Goal: Task Accomplishment & Management: Manage account settings

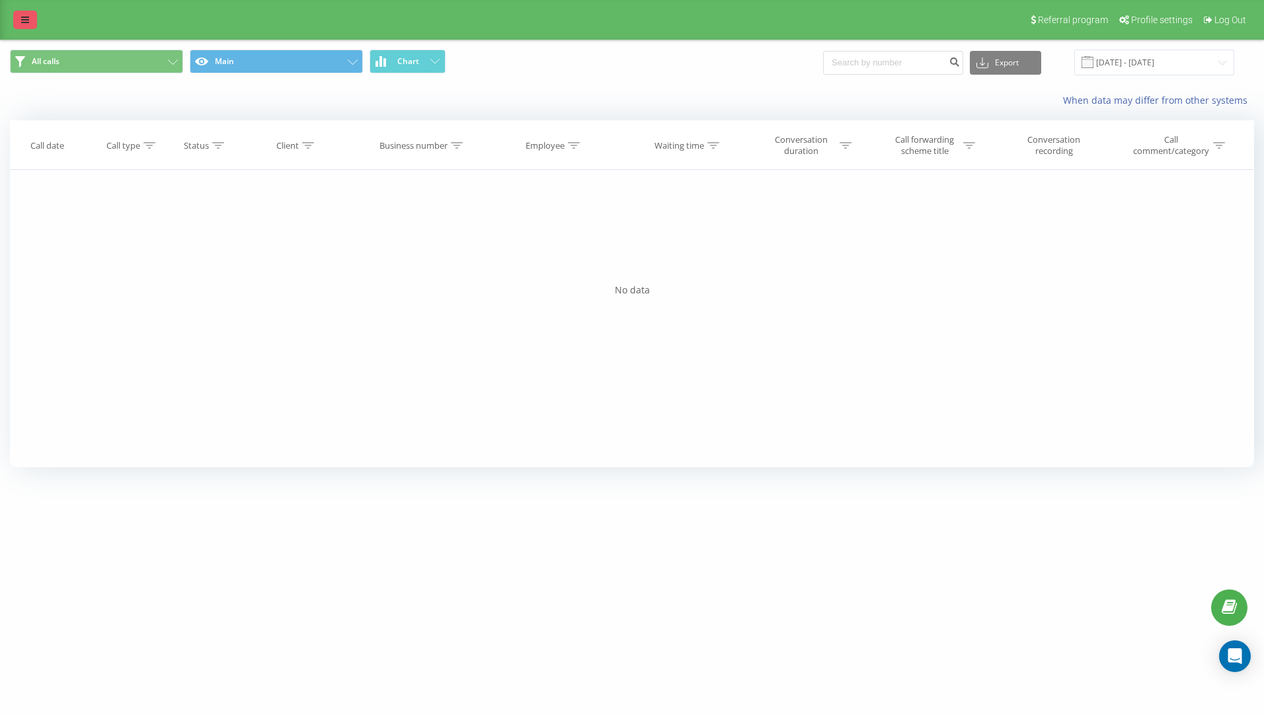
drag, startPoint x: 13, startPoint y: 22, endPoint x: 28, endPoint y: 19, distance: 15.6
click at [13, 22] on div "Referral program Profile settings Log Out" at bounding box center [632, 20] width 1264 height 40
click at [28, 18] on icon at bounding box center [25, 19] width 8 height 9
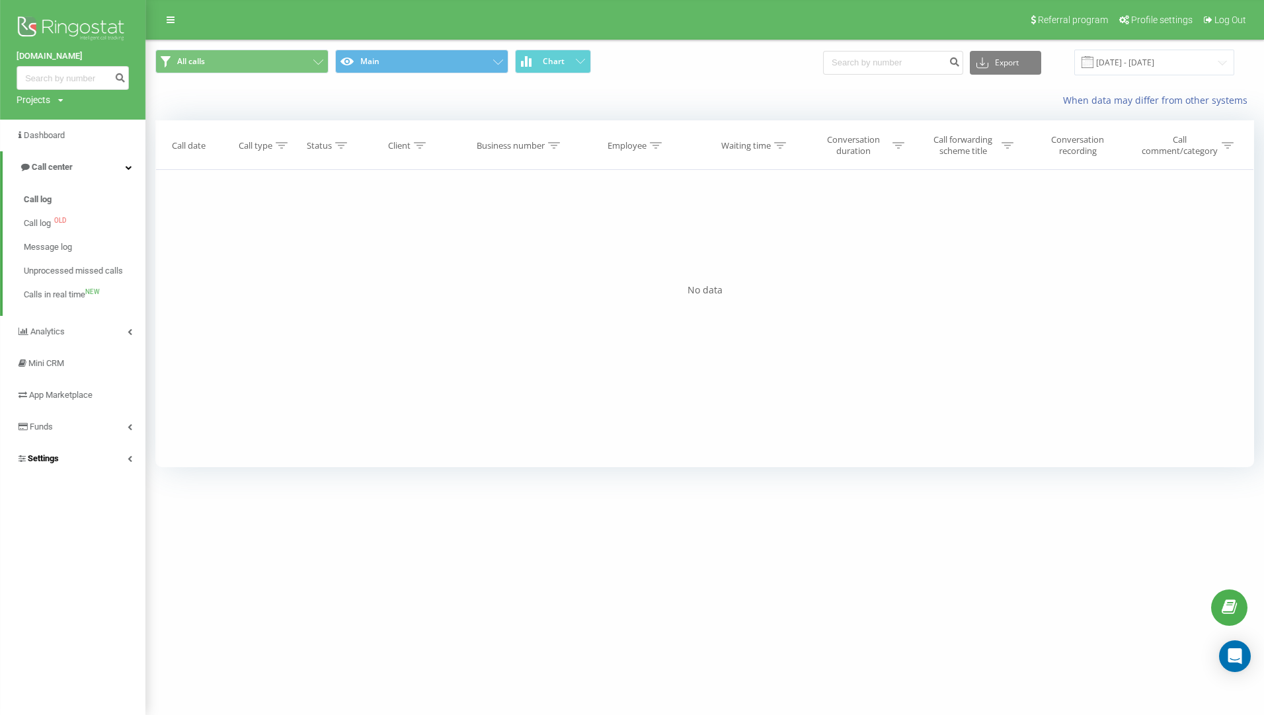
click at [65, 463] on link "Settings" at bounding box center [72, 459] width 145 height 32
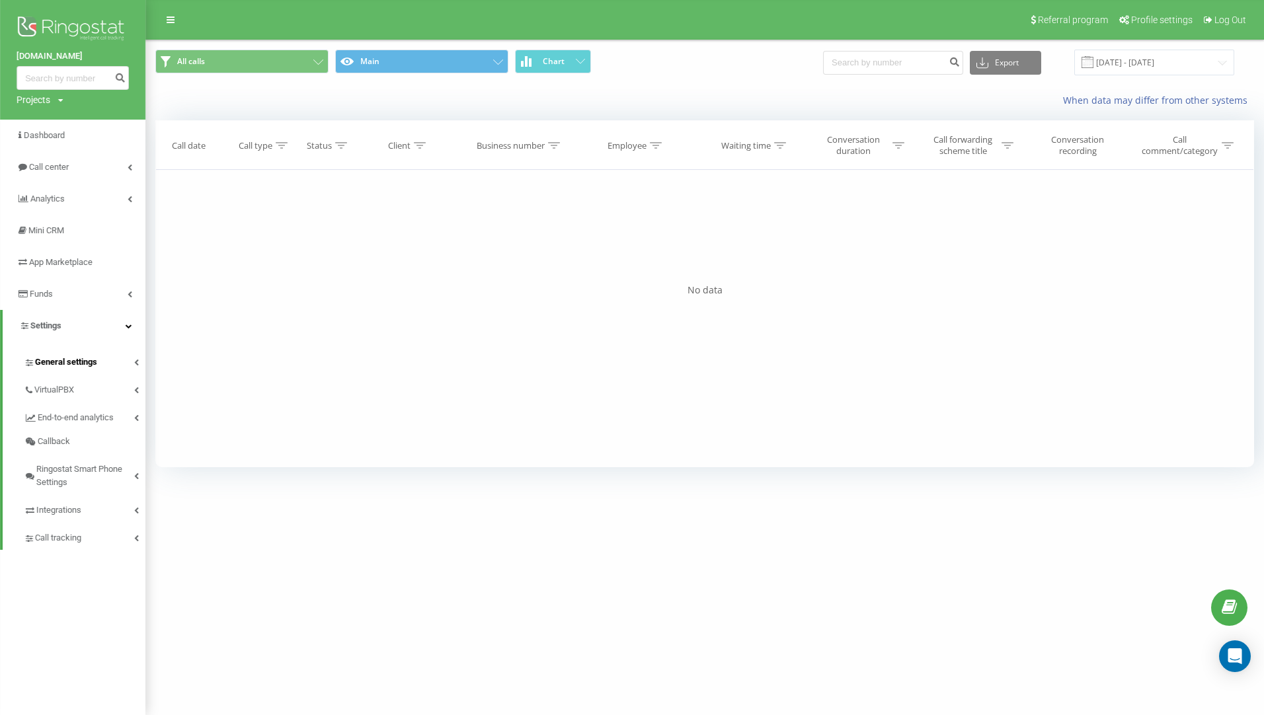
click at [74, 362] on span "General settings" at bounding box center [66, 362] width 62 height 13
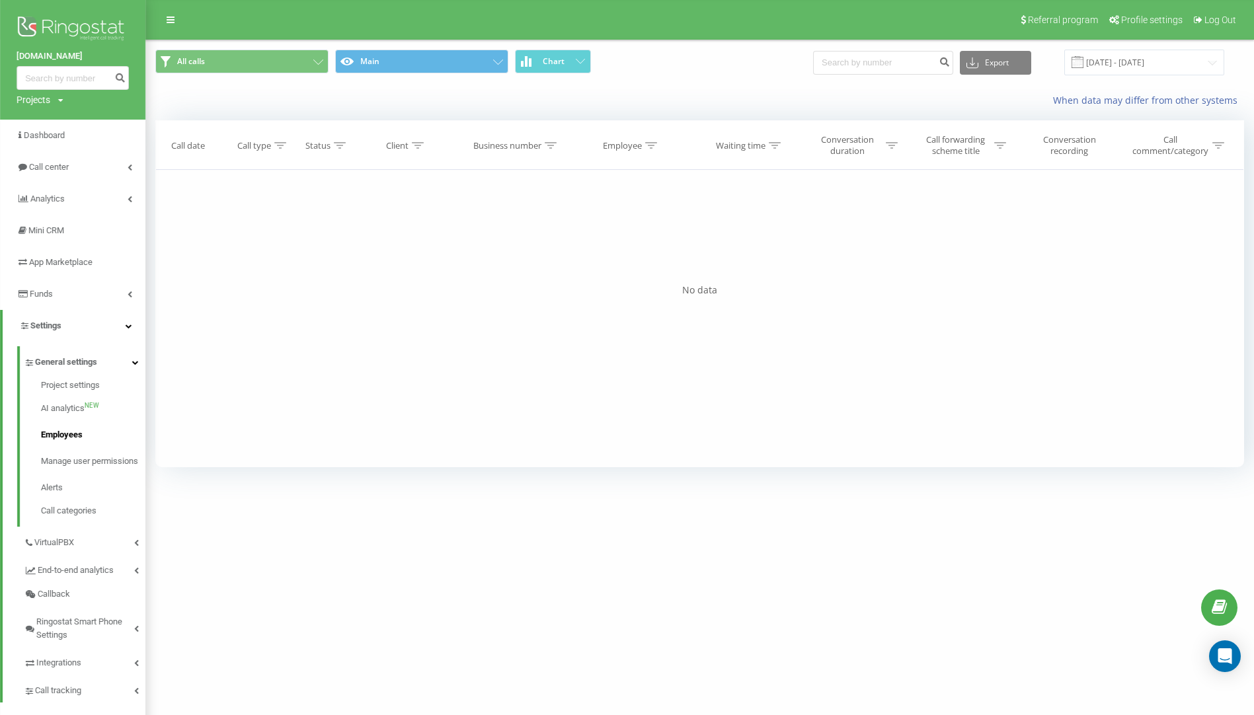
click at [73, 434] on span "Employees" at bounding box center [62, 434] width 42 height 13
click at [71, 440] on span "Employees" at bounding box center [62, 434] width 42 height 13
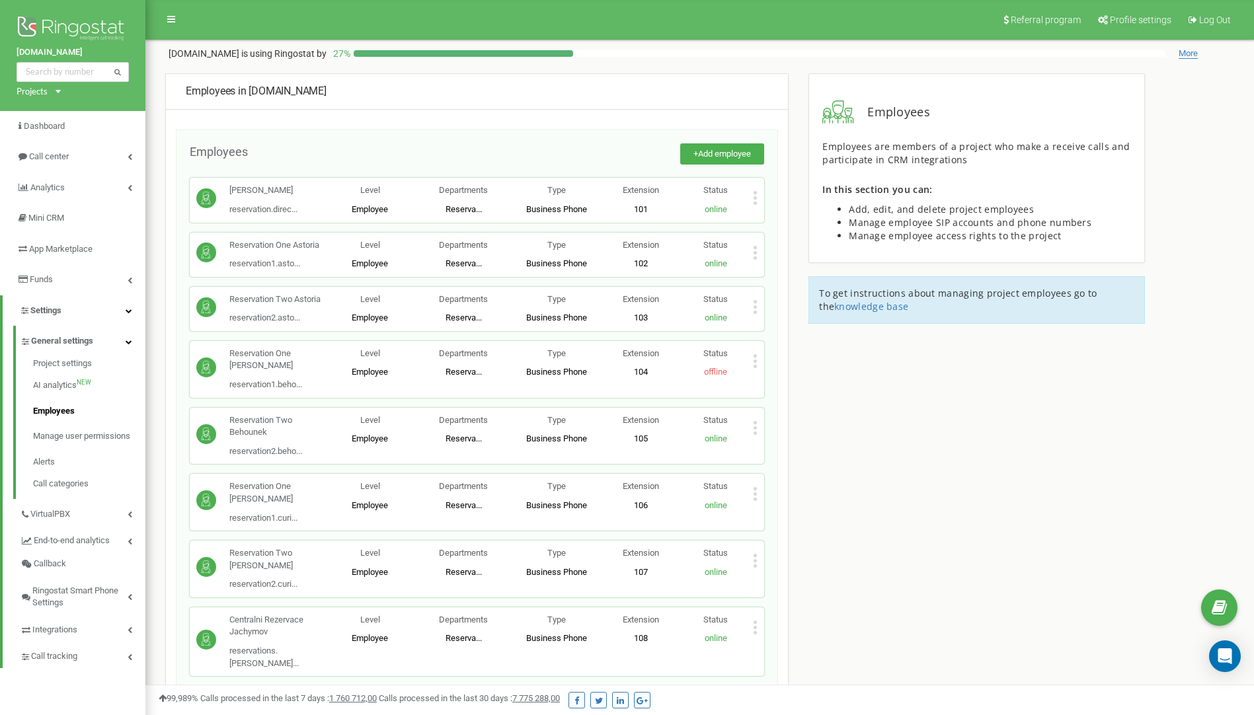
click at [371, 206] on span "Employee" at bounding box center [370, 209] width 36 height 10
click at [453, 209] on span "Reserva..." at bounding box center [464, 209] width 36 height 10
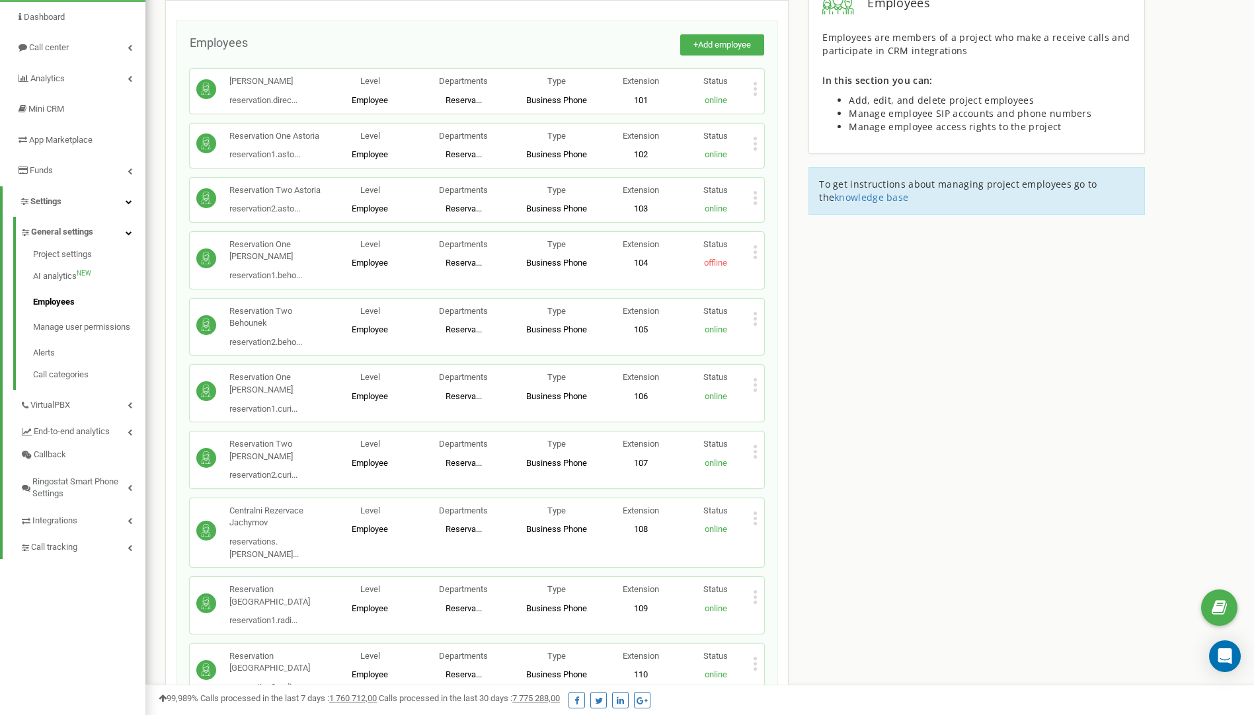
scroll to position [56, 0]
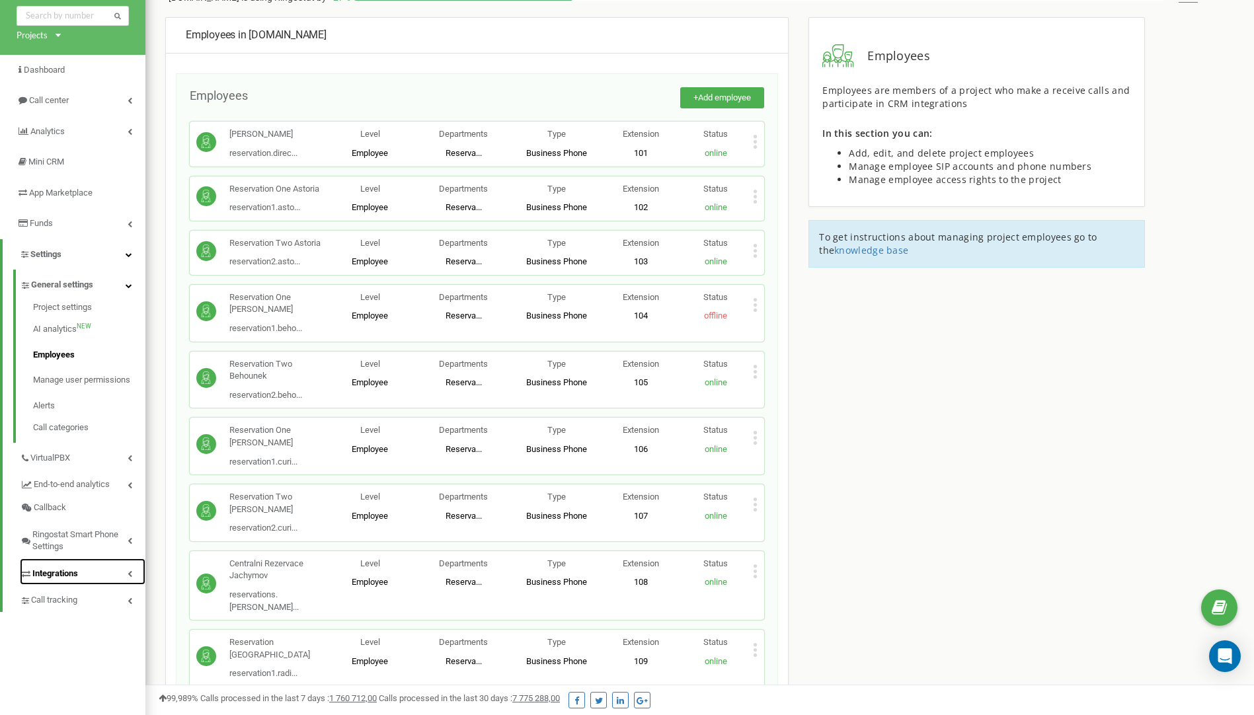
click at [68, 566] on link "Integrations" at bounding box center [83, 572] width 126 height 27
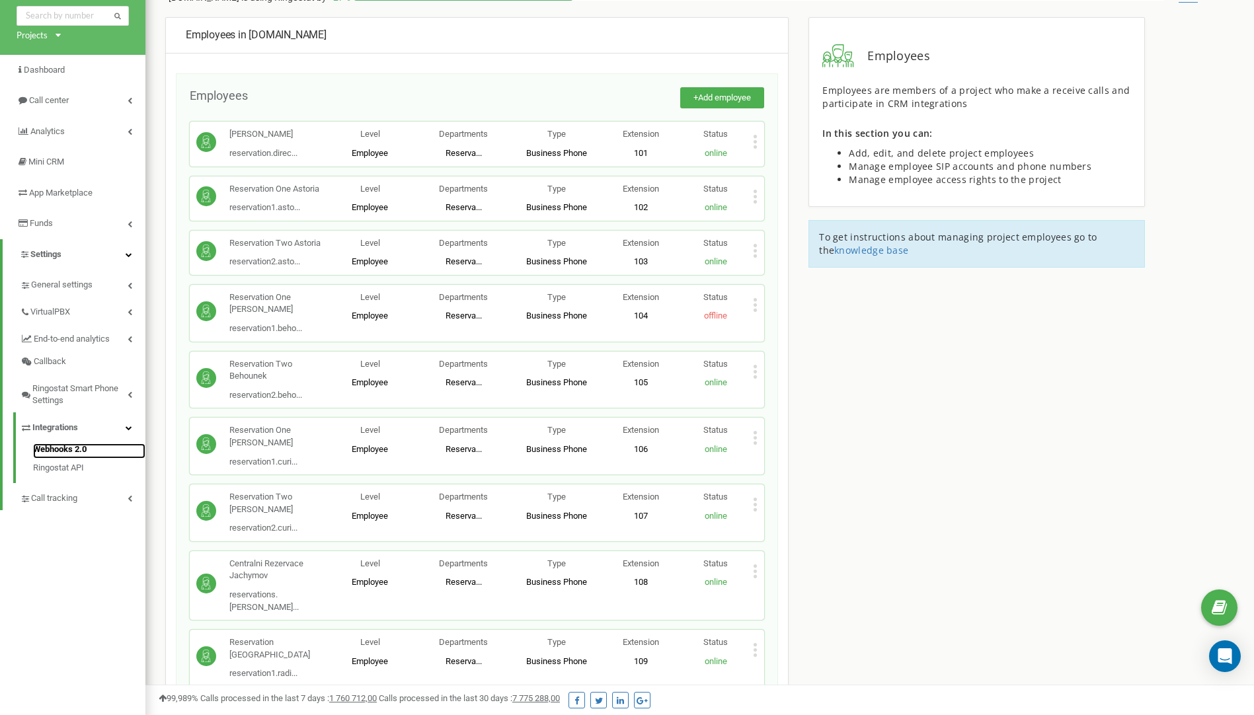
click at [54, 447] on link "Webhooks 2.0" at bounding box center [89, 452] width 112 height 16
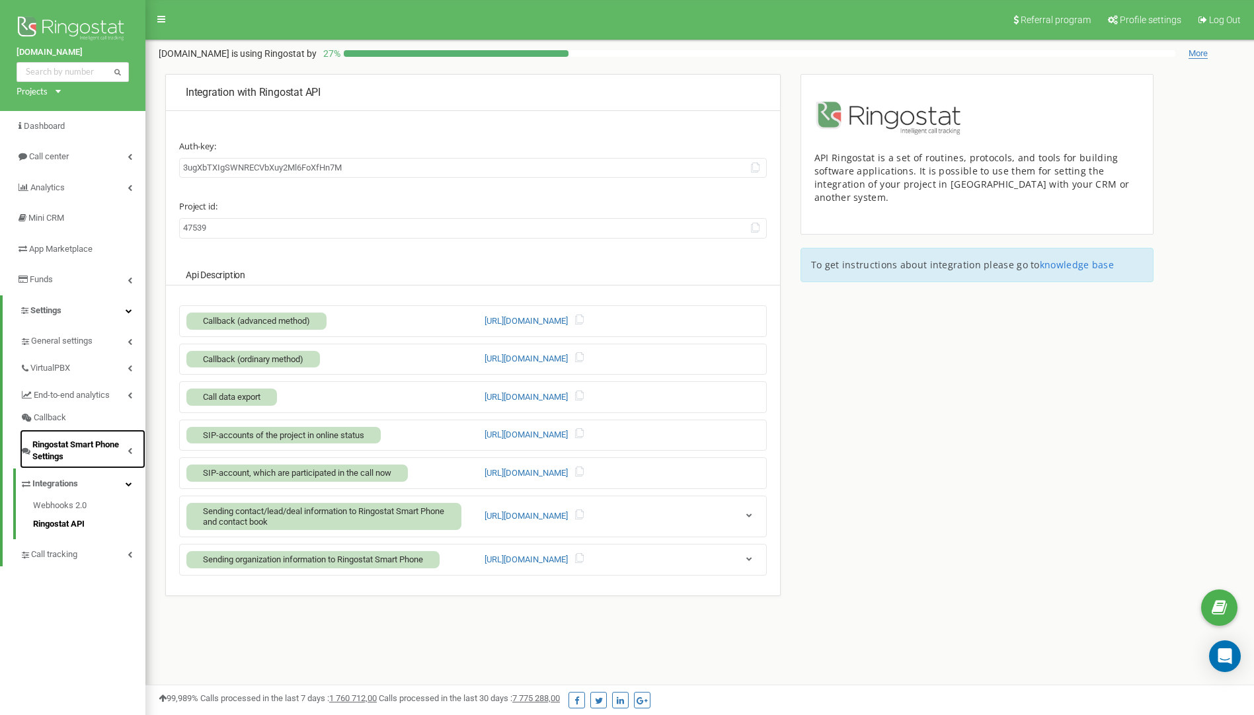
click at [87, 449] on span "Ringostat Smart Phone Settings" at bounding box center [79, 451] width 95 height 24
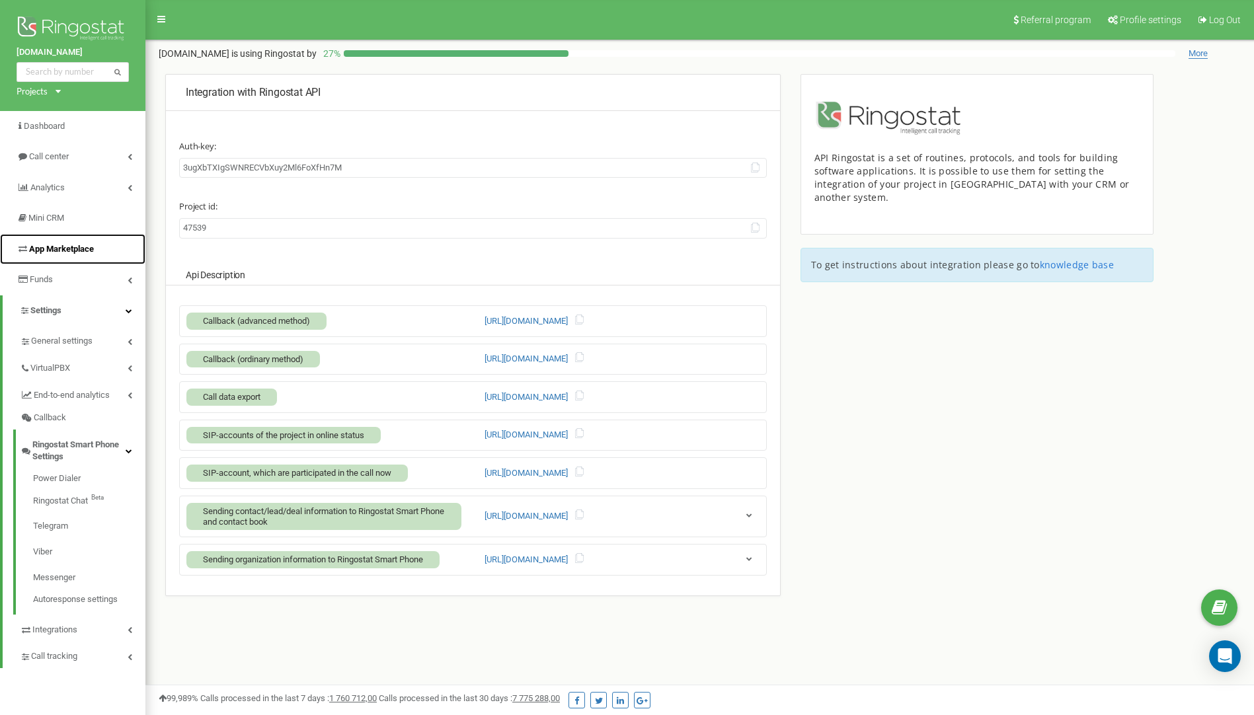
click at [67, 252] on span "App Marketplace" at bounding box center [61, 249] width 65 height 10
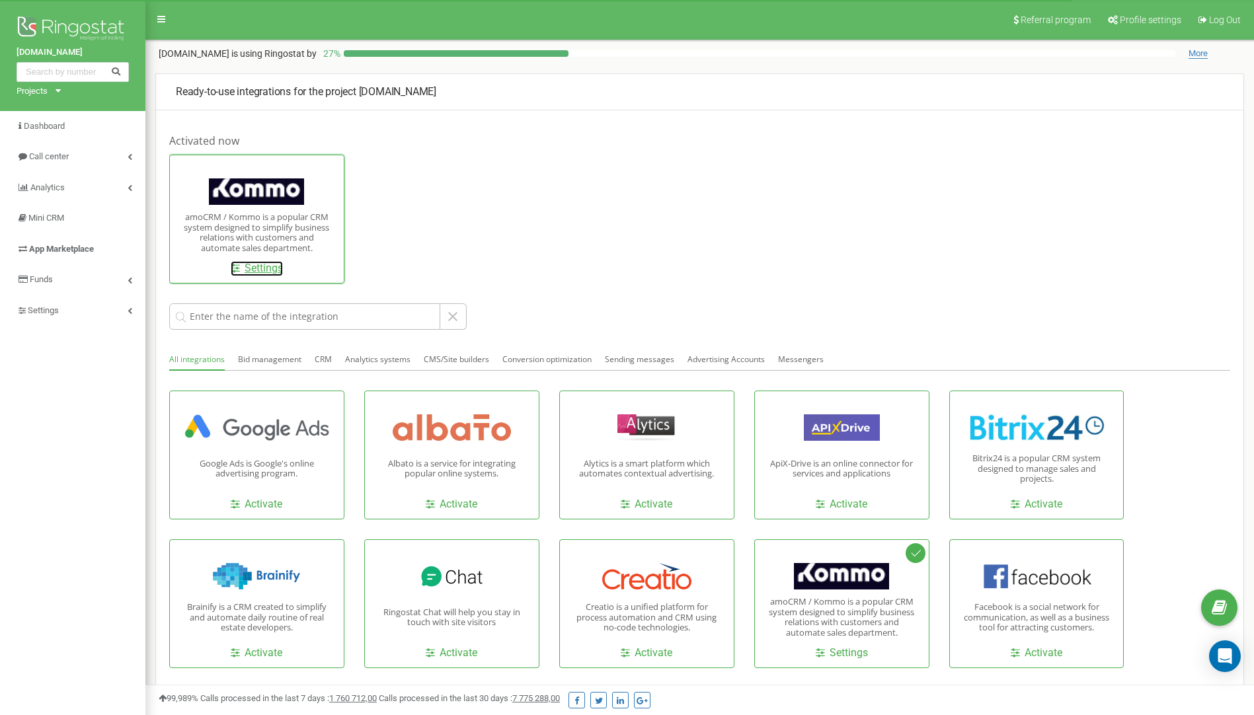
click at [262, 265] on link "Settings" at bounding box center [257, 268] width 52 height 15
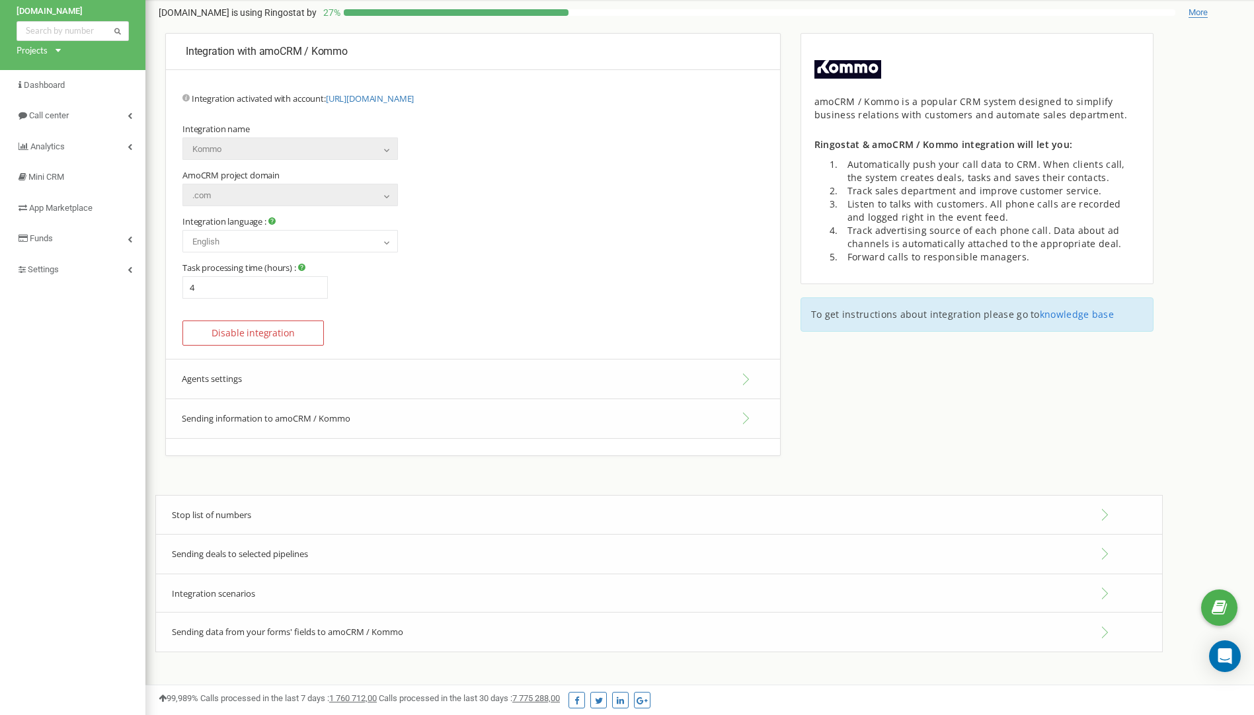
scroll to position [78, 0]
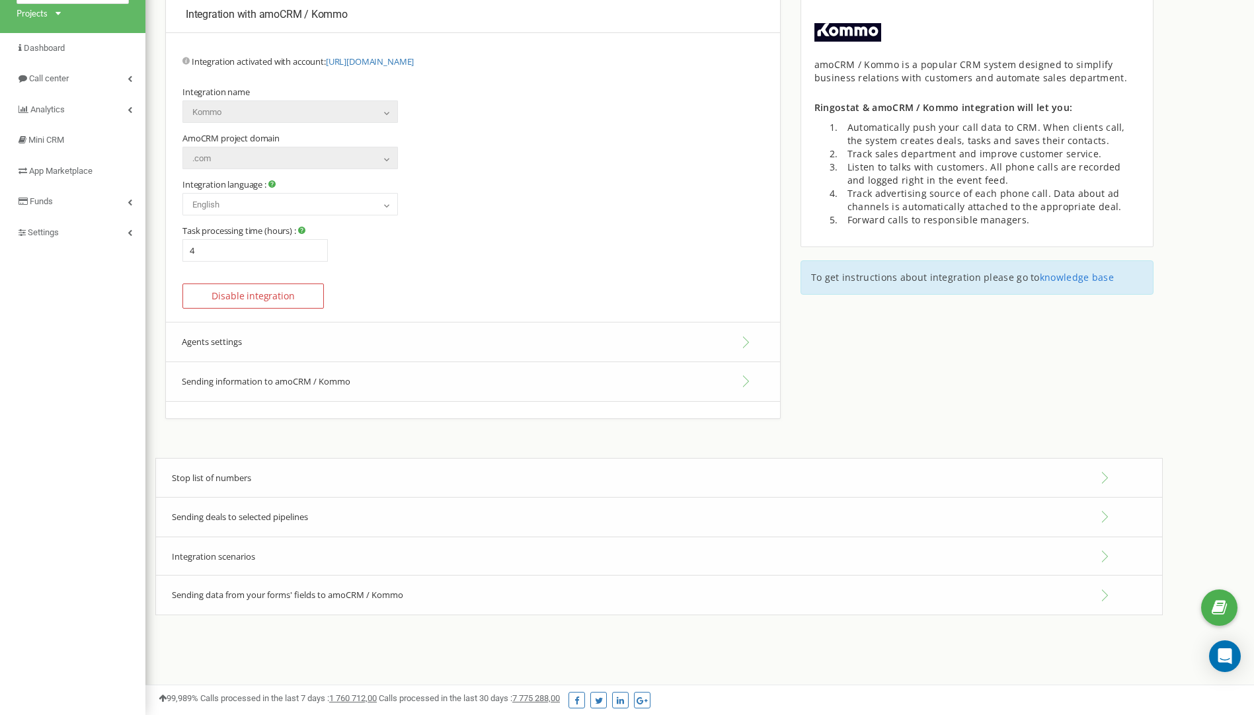
click at [237, 339] on button "Agents settings" at bounding box center [473, 342] width 614 height 40
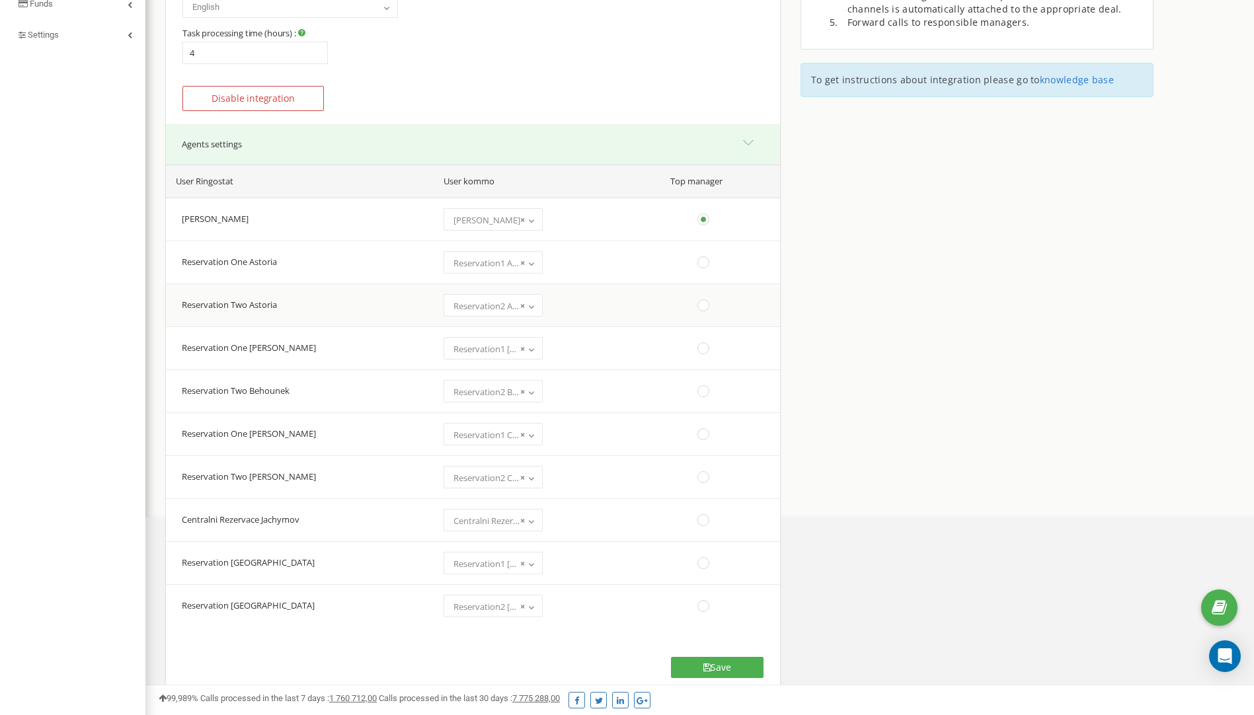
scroll to position [276, 0]
click at [527, 220] on b at bounding box center [531, 219] width 11 height 8
click at [631, 221] on td "(choose one) [PERSON_NAME] [PERSON_NAME] [PERSON_NAME] [PERSON_NAME] [PERSON_NA…" at bounding box center [546, 218] width 229 height 43
click at [231, 223] on td "[PERSON_NAME]" at bounding box center [299, 218] width 266 height 43
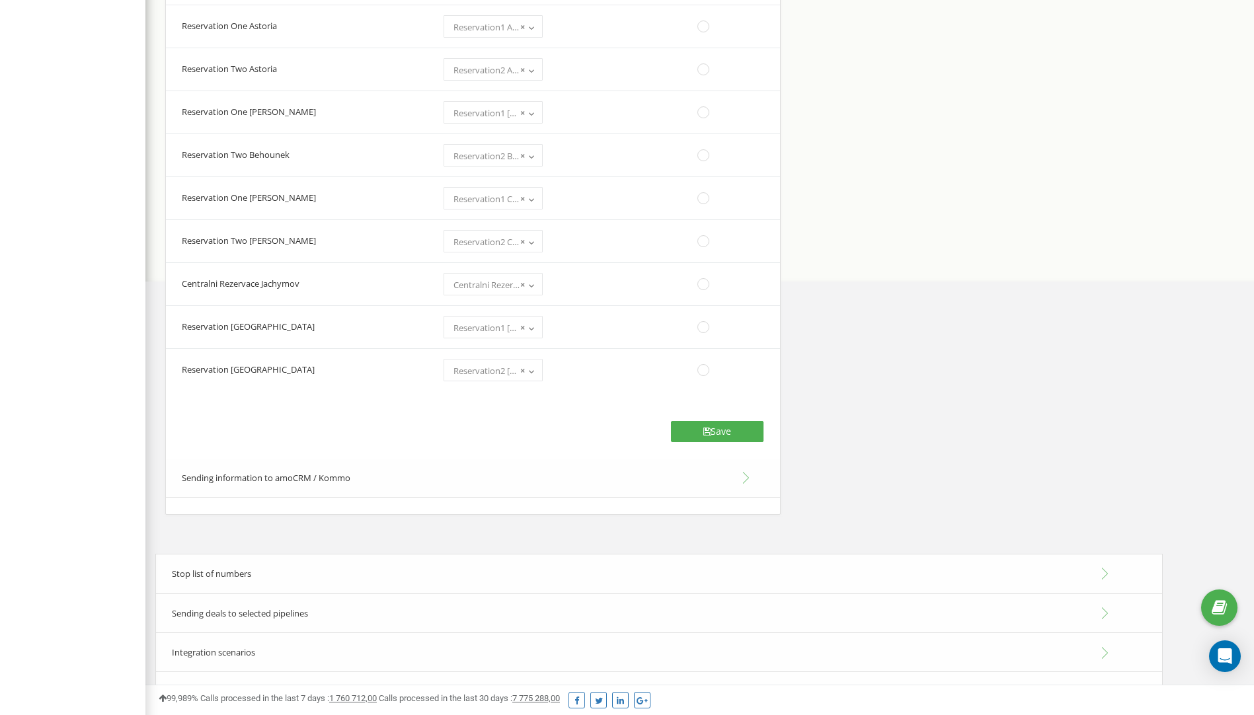
scroll to position [548, 0]
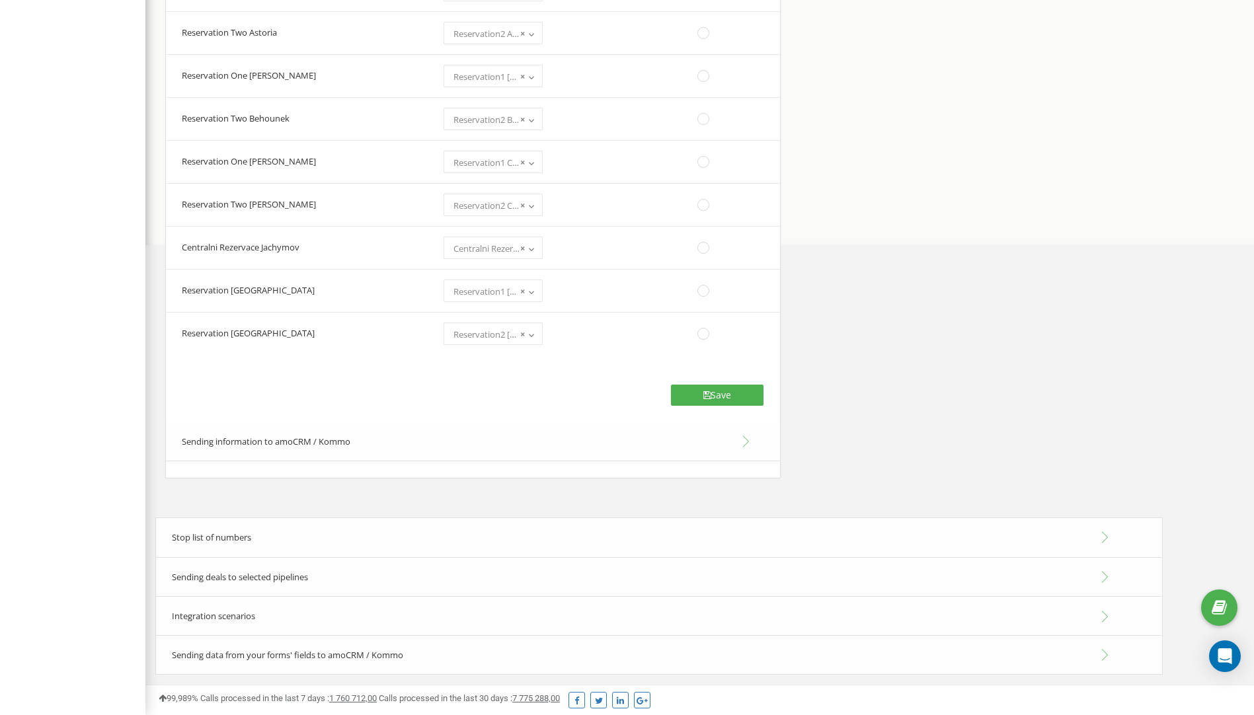
click at [290, 442] on button "Sending information to amoCRM / Kommo" at bounding box center [473, 442] width 614 height 40
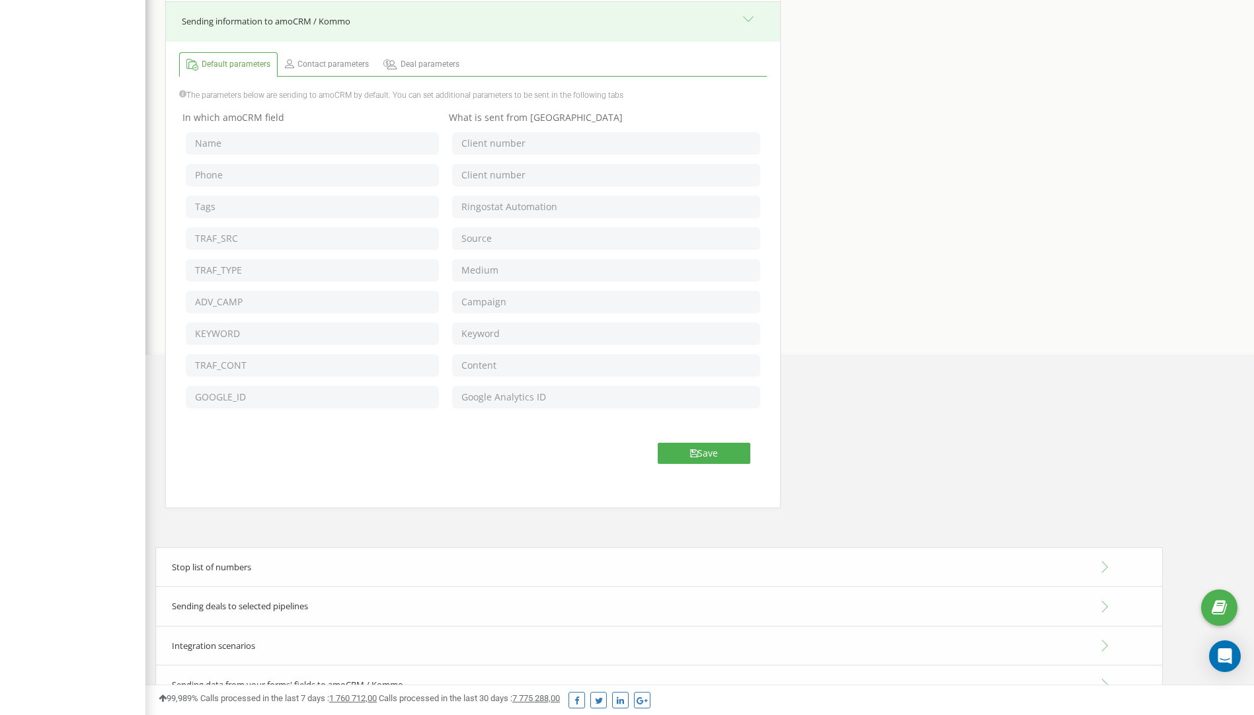
scroll to position [468, 0]
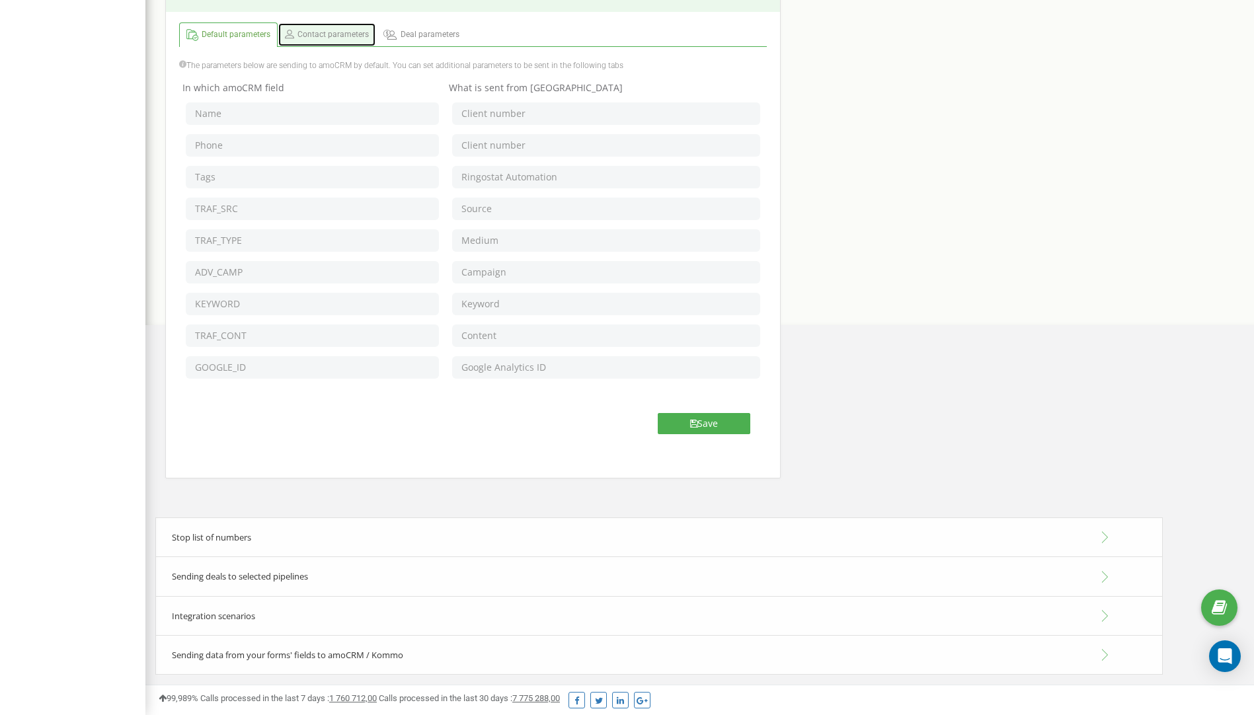
click at [329, 29] on span "Contact parameters" at bounding box center [332, 34] width 71 height 11
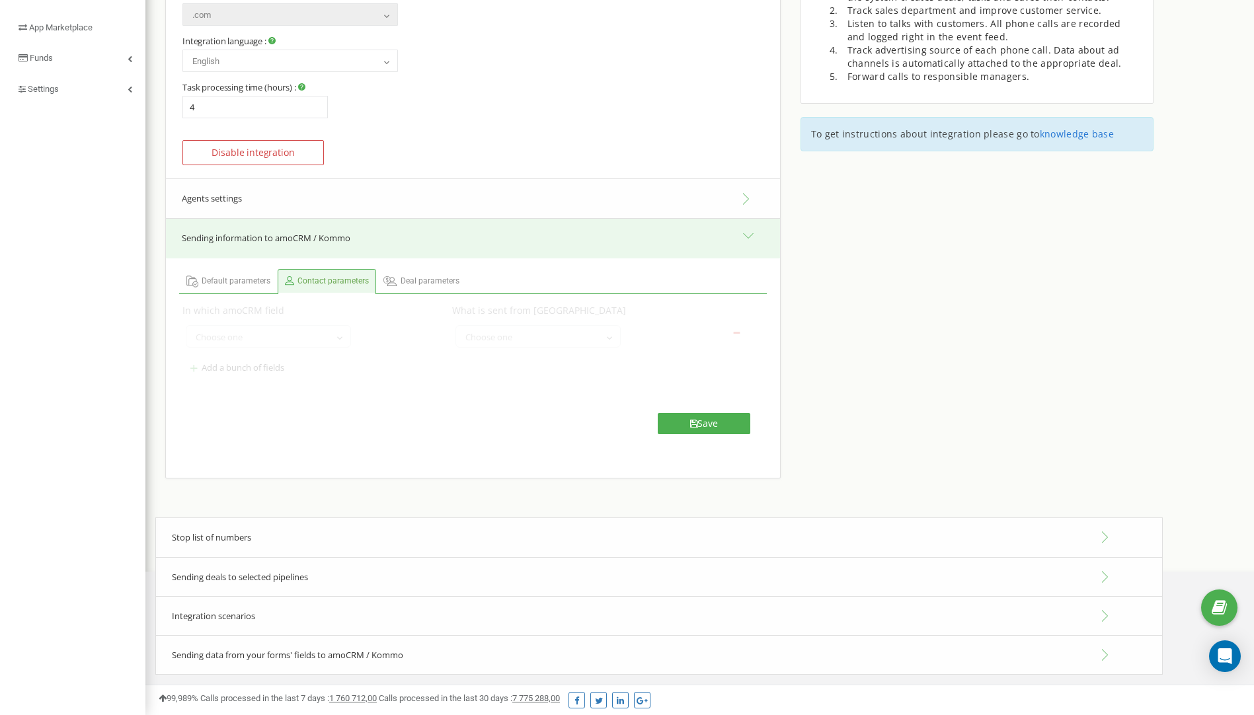
scroll to position [221, 0]
click at [430, 281] on span "Deal parameters" at bounding box center [430, 281] width 59 height 11
click at [335, 283] on span "Contact parameters" at bounding box center [332, 281] width 71 height 11
click at [229, 284] on span "Default parameters" at bounding box center [236, 281] width 69 height 11
